Goal: Task Accomplishment & Management: Complete application form

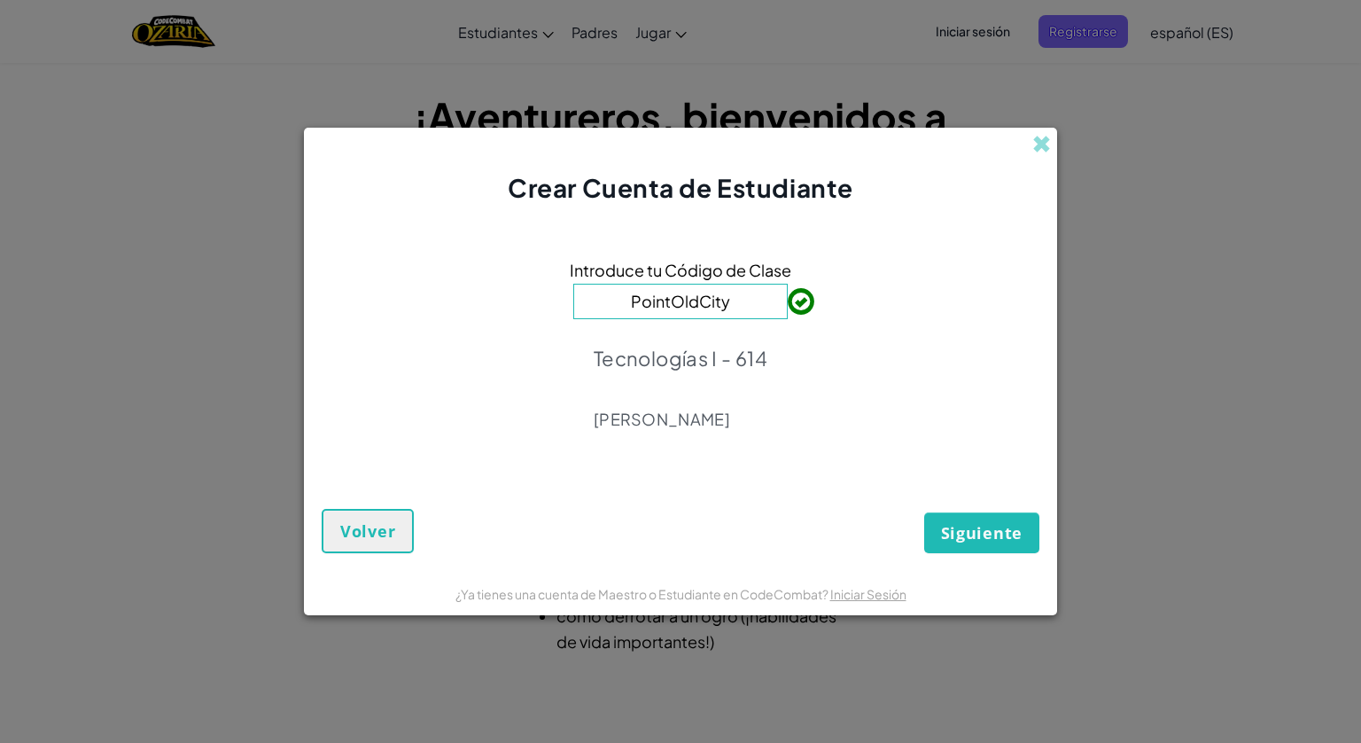
click at [802, 342] on div "Introduce tu Código de Clase PointOldCity Tecnologías I - 614 [PERSON_NAME]" at bounding box center [681, 349] width 718 height 252
click at [964, 537] on span "Siguiente" at bounding box center [982, 532] width 82 height 21
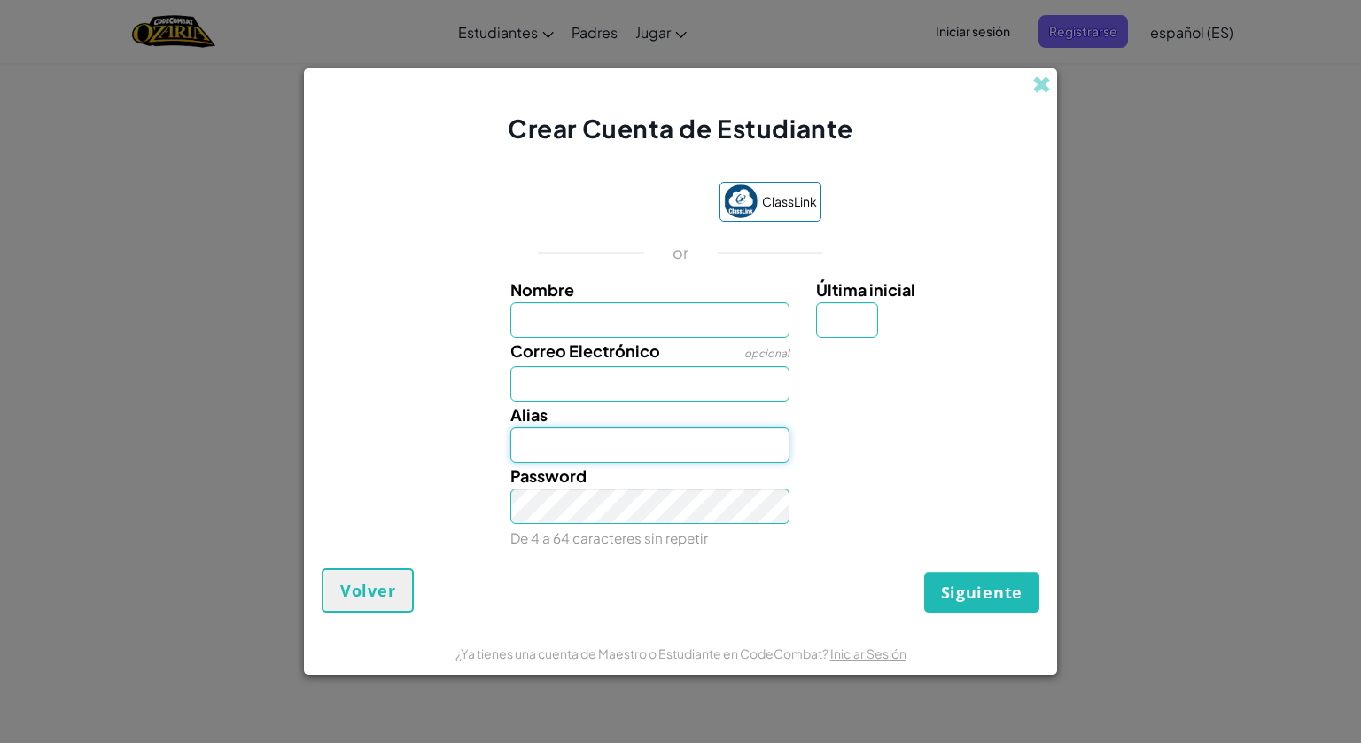
type input "[EMAIL_ADDRESS][DOMAIN_NAME]"
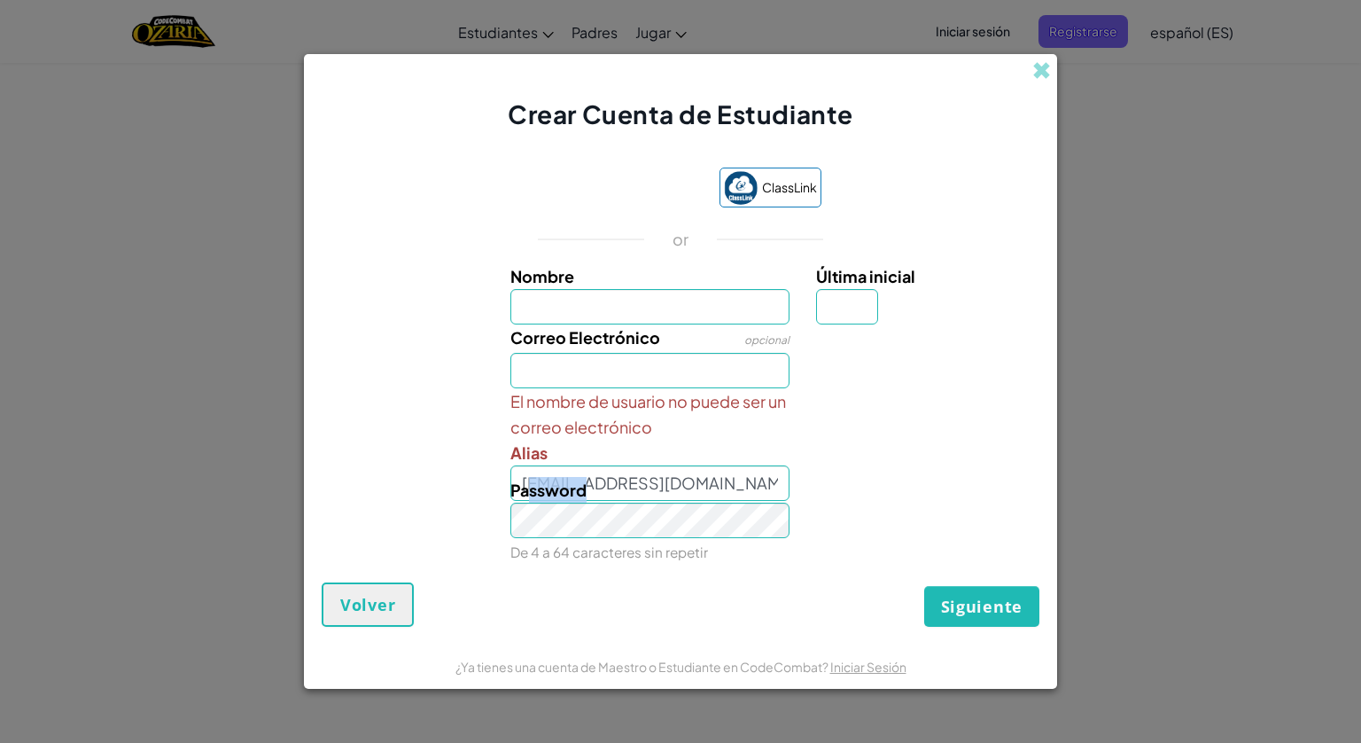
drag, startPoint x: 535, startPoint y: 477, endPoint x: 707, endPoint y: 487, distance: 172.2
click at [707, 487] on div "Password De 4 a 64 caracteres sin repetir" at bounding box center [650, 521] width 307 height 88
click at [702, 483] on div "Password De 4 a 64 caracteres sin repetir" at bounding box center [650, 521] width 307 height 88
drag, startPoint x: 753, startPoint y: 482, endPoint x: 745, endPoint y: 485, distance: 9.3
click at [749, 484] on div "Password De 4 a 64 caracteres sin repetir" at bounding box center [650, 521] width 307 height 88
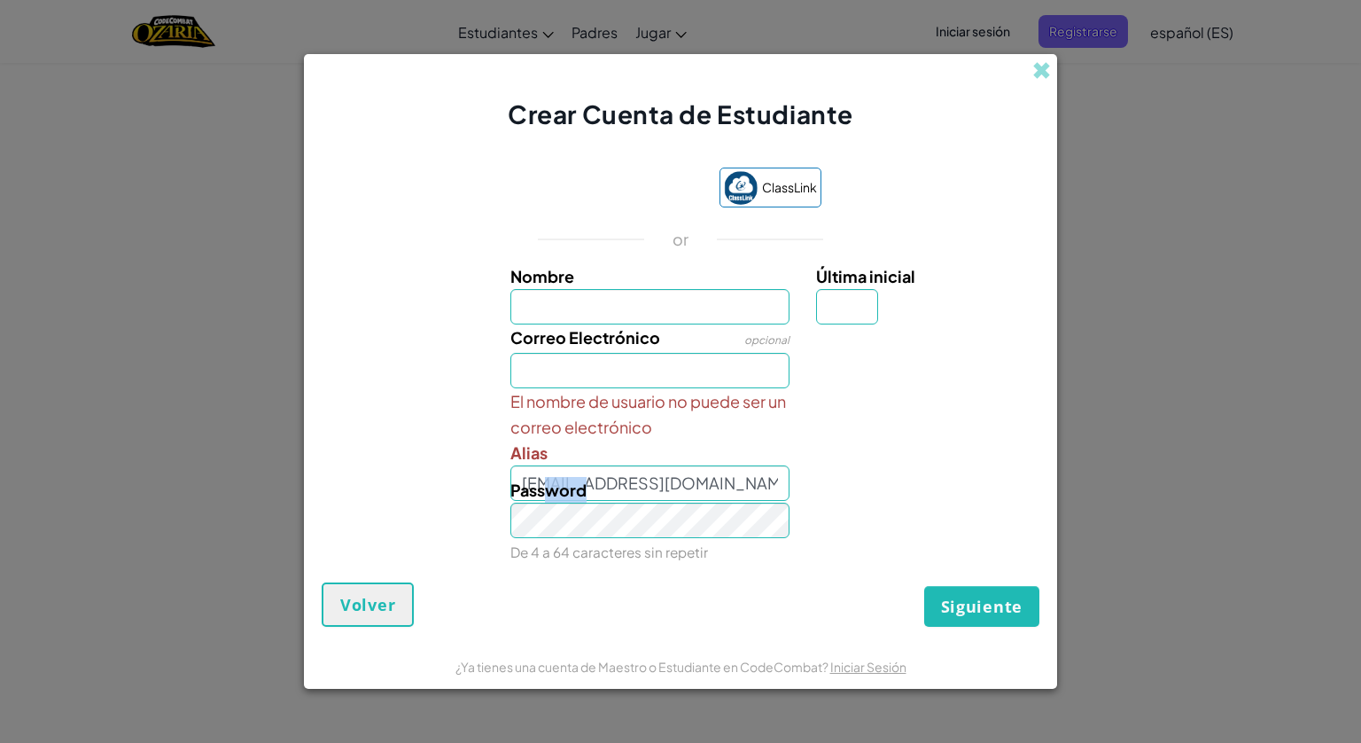
drag, startPoint x: 715, startPoint y: 492, endPoint x: 543, endPoint y: 482, distance: 172.2
click at [543, 482] on div "Password De 4 a 64 caracteres sin repetir" at bounding box center [650, 521] width 307 height 88
drag, startPoint x: 543, startPoint y: 482, endPoint x: 883, endPoint y: 504, distance: 340.2
click at [883, 504] on div "Nombre Última inicial Correo Electrónico opcional El nombre de usuario no puede…" at bounding box center [680, 413] width 709 height 301
click at [620, 360] on input "Correo Electrónico" at bounding box center [651, 370] width 280 height 35
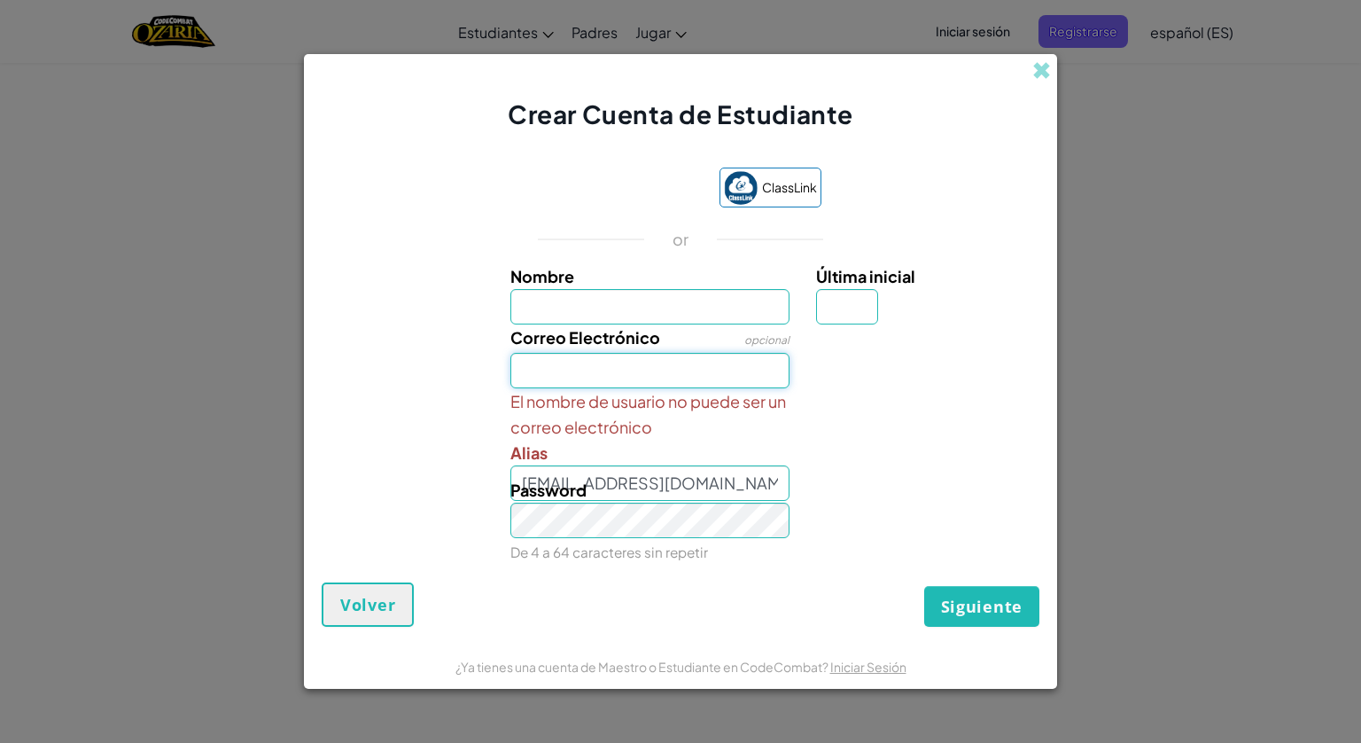
type input "[EMAIL_ADDRESS][DOMAIN_NAME]"
type input "[PERSON_NAME]"
type input "L"
type input "[PERSON_NAME]"
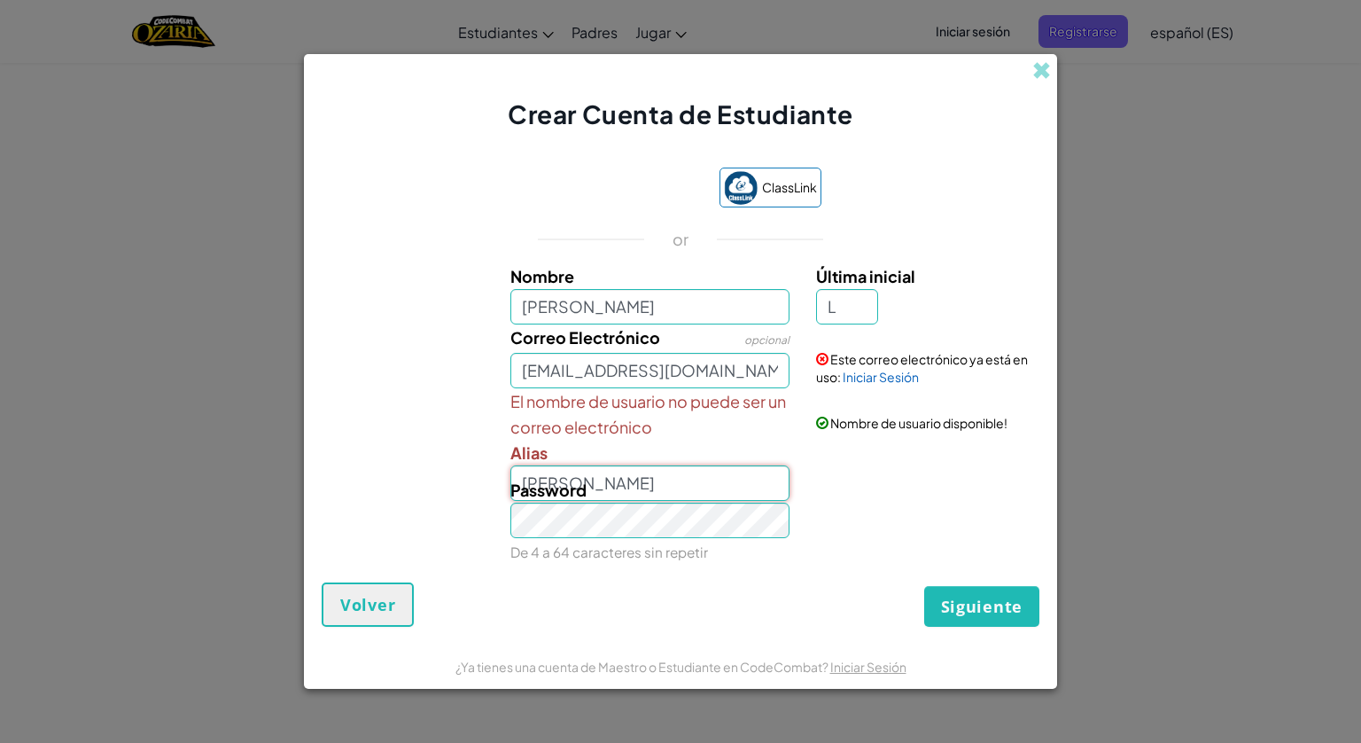
click at [620, 474] on input "[PERSON_NAME]" at bounding box center [651, 482] width 280 height 35
click at [879, 502] on div "Password De 4 a 64 caracteres sin repetir" at bounding box center [681, 521] width 736 height 88
click at [893, 378] on link "Iniciar Sesión" at bounding box center [881, 377] width 76 height 16
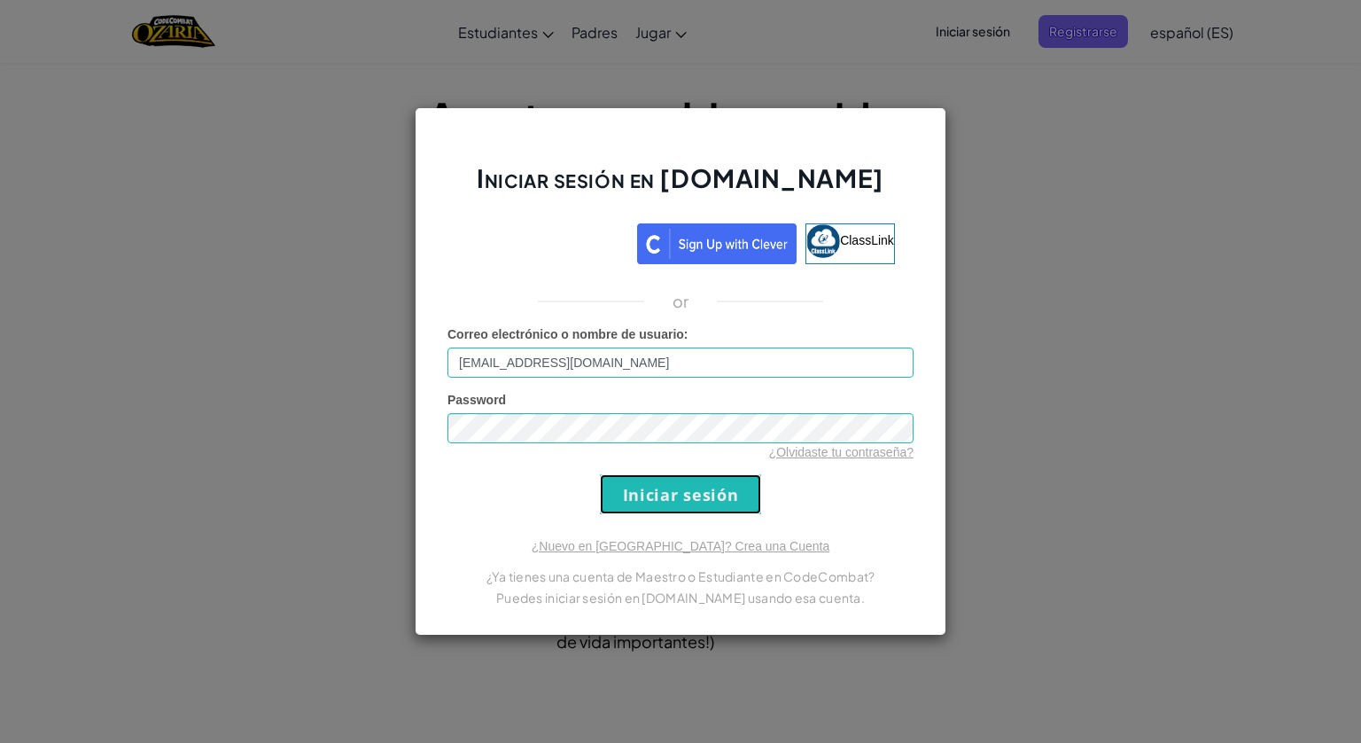
click at [704, 489] on input "Iniciar sesión" at bounding box center [680, 494] width 161 height 40
